Goal: Information Seeking & Learning: Learn about a topic

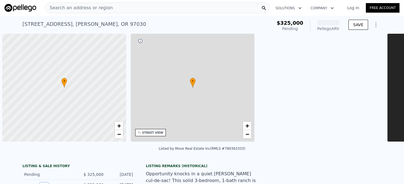
scroll to position [0, 2]
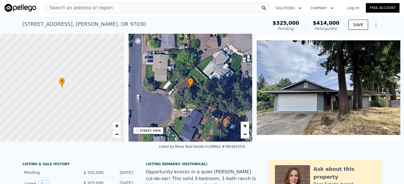
click at [353, 8] on link "Log In" at bounding box center [353, 8] width 25 height 6
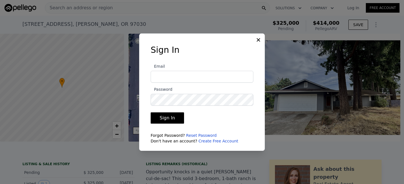
type input "[EMAIL_ADDRESS][DOMAIN_NAME]"
click at [173, 121] on button "Sign In" at bounding box center [167, 117] width 33 height 11
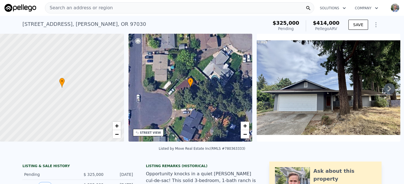
click at [122, 8] on div "Search an address or region" at bounding box center [179, 7] width 269 height 11
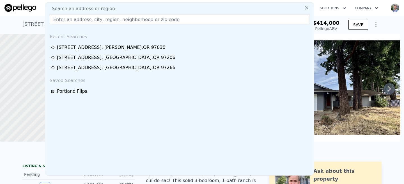
type input "[STREET_ADDRESS]"
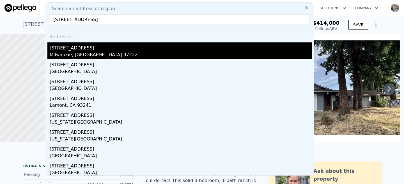
click at [81, 49] on div "[STREET_ADDRESS]" at bounding box center [181, 46] width 262 height 9
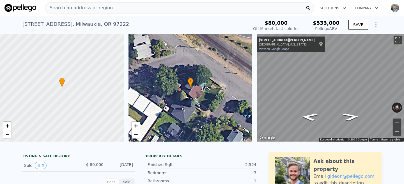
click at [107, 7] on div "Search an address or region" at bounding box center [179, 7] width 269 height 11
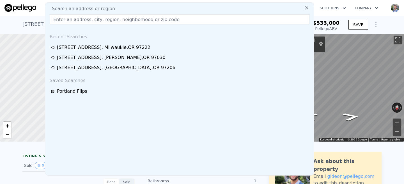
type input "6248 NE WASCO ST"
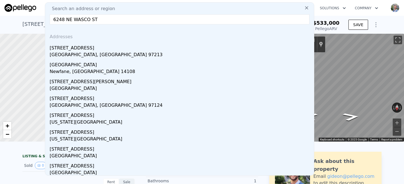
click at [82, 47] on div "[STREET_ADDRESS]" at bounding box center [181, 46] width 262 height 9
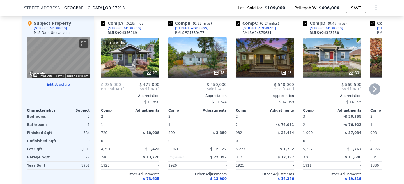
scroll to position [598, 0]
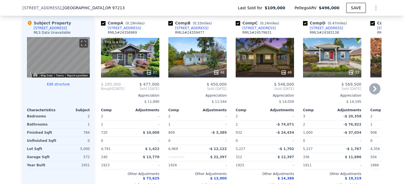
click at [140, 56] on div "This is a Flip 27" at bounding box center [130, 57] width 58 height 40
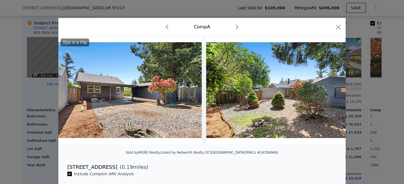
scroll to position [0, 3710]
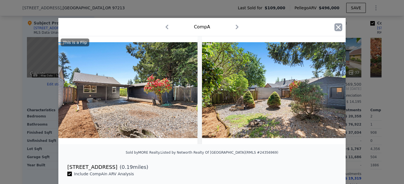
click at [341, 29] on icon "button" at bounding box center [339, 27] width 8 height 8
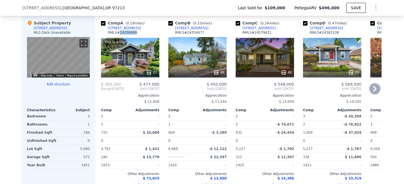
drag, startPoint x: 137, startPoint y: 33, endPoint x: 121, endPoint y: 34, distance: 16.6
click at [121, 34] on div "Comp A ( 0.19 miles) [STREET_ADDRESS] # 24356969" at bounding box center [130, 28] width 58 height 17
copy div "24356969"
click at [193, 62] on div "48" at bounding box center [197, 57] width 58 height 40
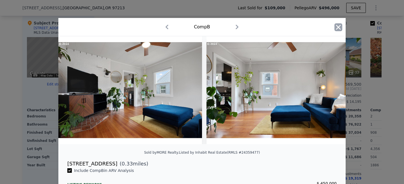
click at [339, 29] on icon "button" at bounding box center [339, 27] width 8 height 8
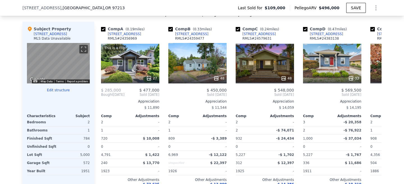
scroll to position [596, 0]
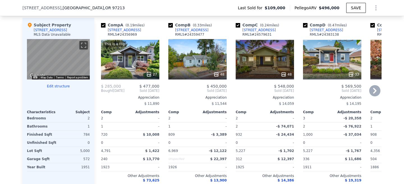
click at [190, 60] on div "48" at bounding box center [197, 59] width 58 height 40
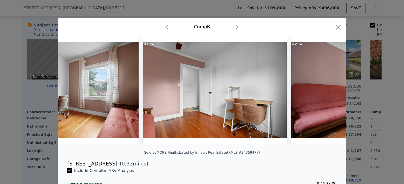
scroll to position [0, 3773]
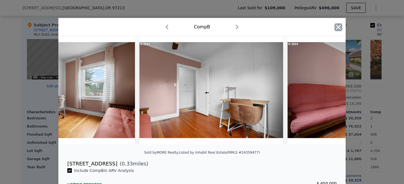
click at [338, 28] on icon "button" at bounding box center [338, 27] width 5 height 5
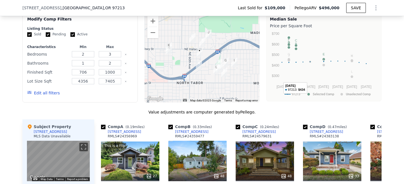
scroll to position [493, 0]
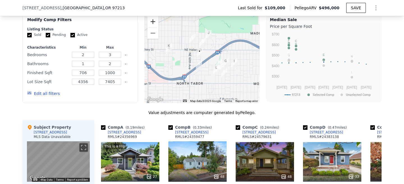
click at [154, 25] on button "Zoom in" at bounding box center [152, 21] width 11 height 11
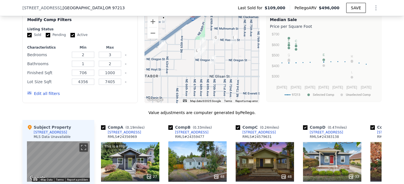
drag, startPoint x: 230, startPoint y: 73, endPoint x: 195, endPoint y: 41, distance: 47.7
click at [195, 41] on div at bounding box center [202, 58] width 115 height 90
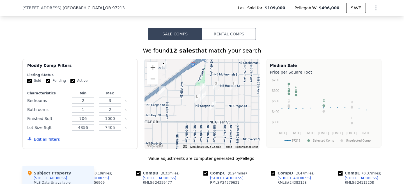
scroll to position [451, 0]
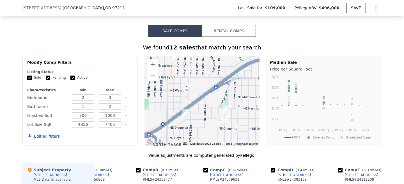
drag, startPoint x: 173, startPoint y: 88, endPoint x: 200, endPoint y: 113, distance: 36.5
click at [200, 113] on div at bounding box center [202, 101] width 115 height 90
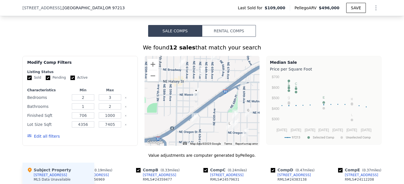
drag, startPoint x: 200, startPoint y: 113, endPoint x: 206, endPoint y: 119, distance: 9.0
click at [206, 119] on div at bounding box center [202, 101] width 115 height 90
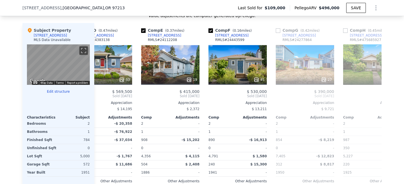
scroll to position [0, 232]
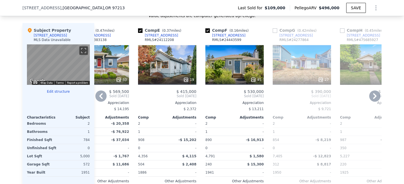
click at [247, 65] on div "45" at bounding box center [234, 64] width 58 height 40
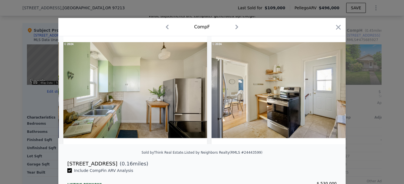
scroll to position [0, 3998]
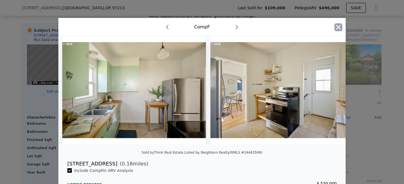
click at [339, 28] on icon "button" at bounding box center [339, 27] width 8 height 8
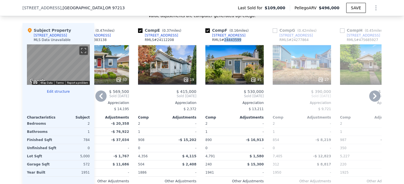
drag, startPoint x: 242, startPoint y: 40, endPoint x: 225, endPoint y: 41, distance: 17.4
click at [225, 41] on div "Comp F ( 0.16 miles) [STREET_ADDRESS] # 24443599" at bounding box center [234, 36] width 58 height 17
copy div "24443599"
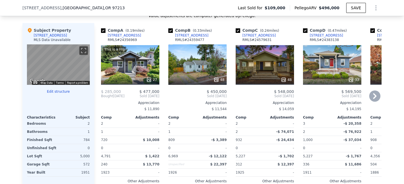
click at [200, 58] on div "48" at bounding box center [197, 64] width 58 height 40
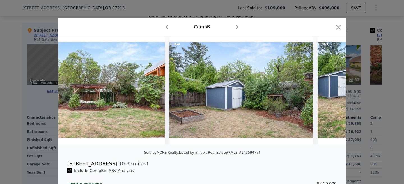
scroll to position [0, 5748]
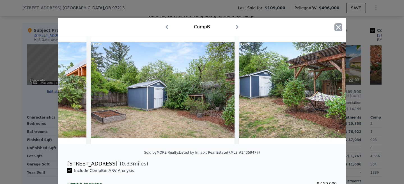
click at [341, 29] on icon "button" at bounding box center [338, 27] width 5 height 5
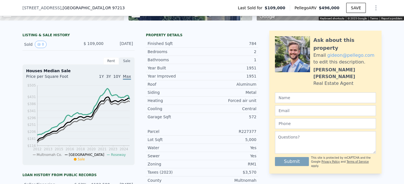
scroll to position [134, 0]
